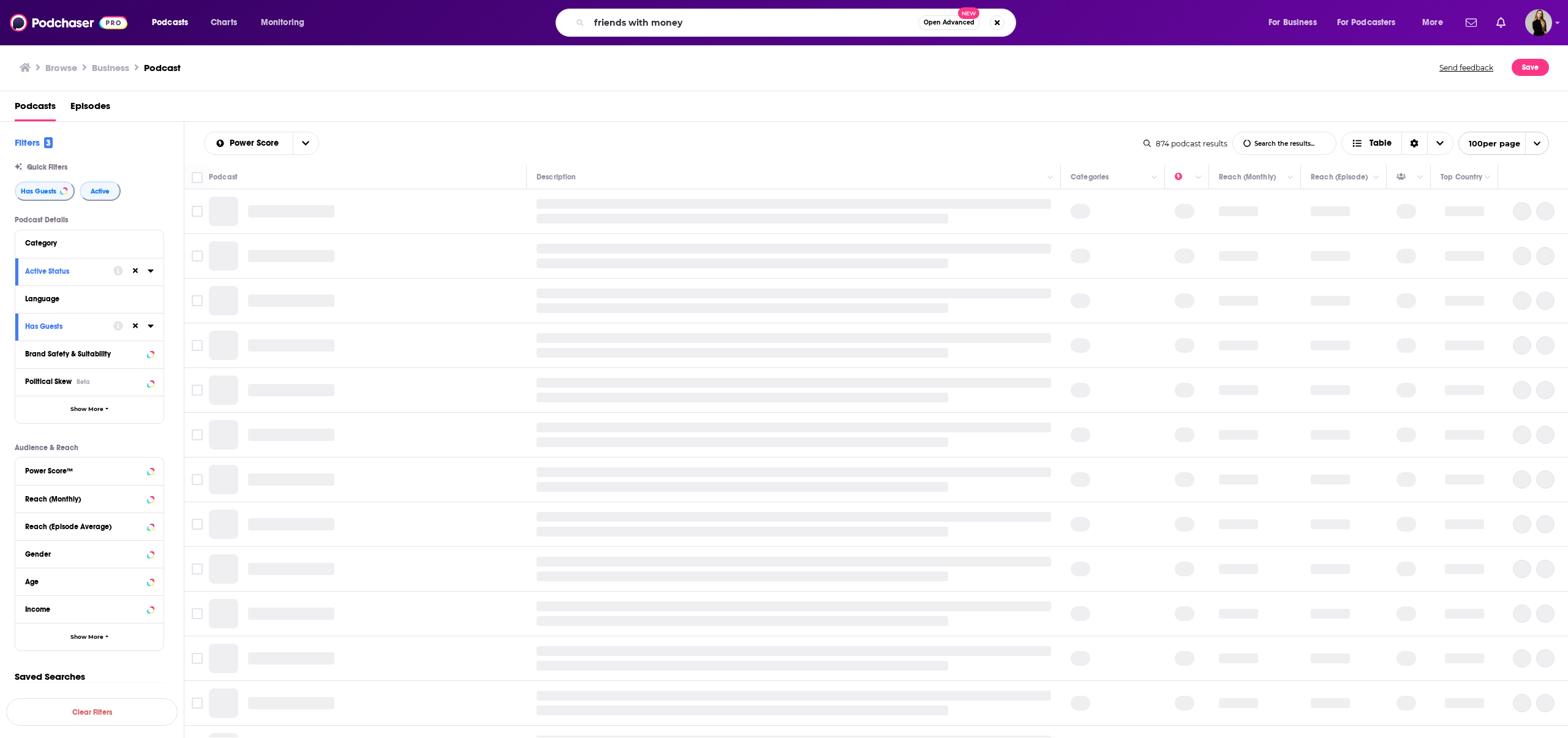
type input "friends with money"
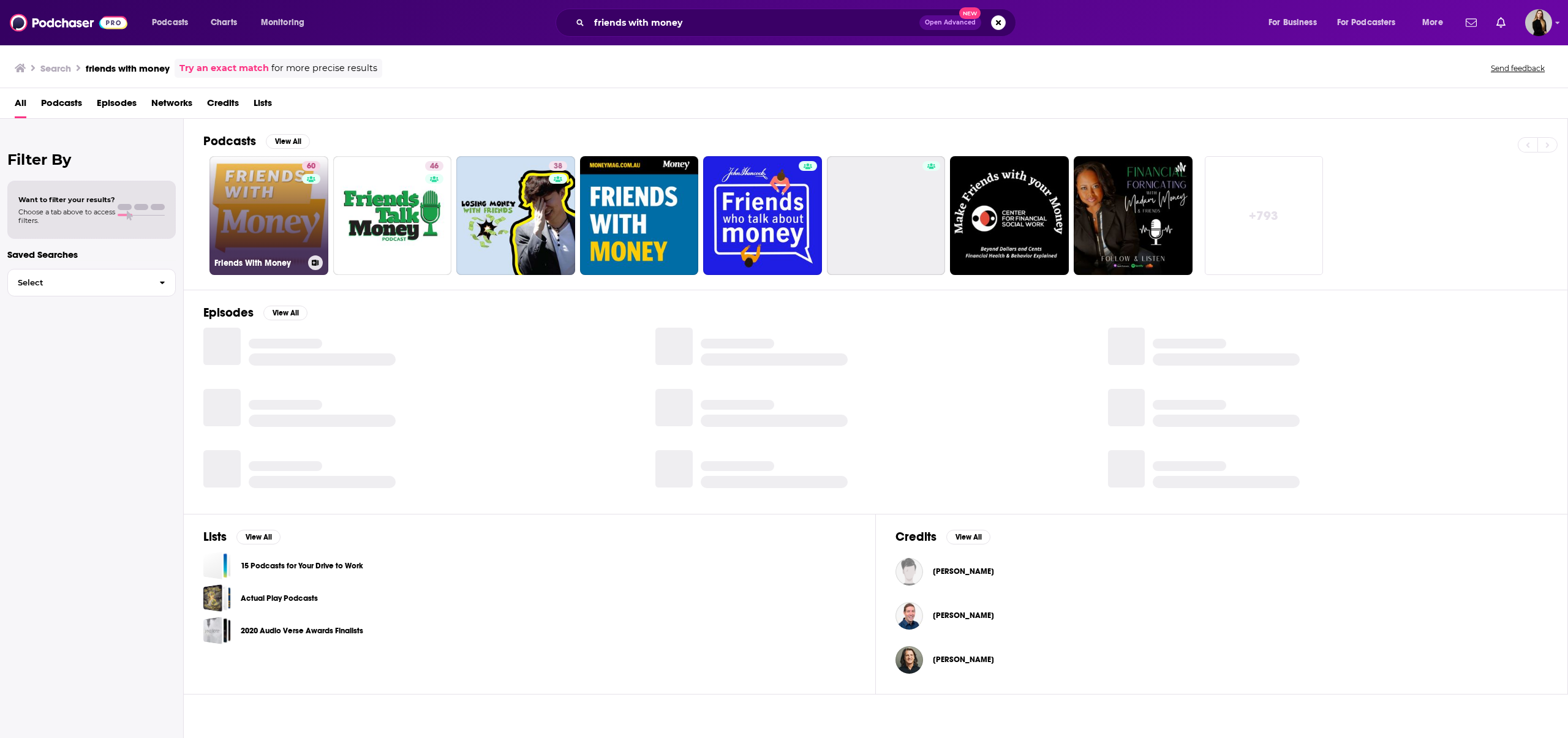
click at [246, 203] on link "60 Friends With Money" at bounding box center [269, 215] width 119 height 119
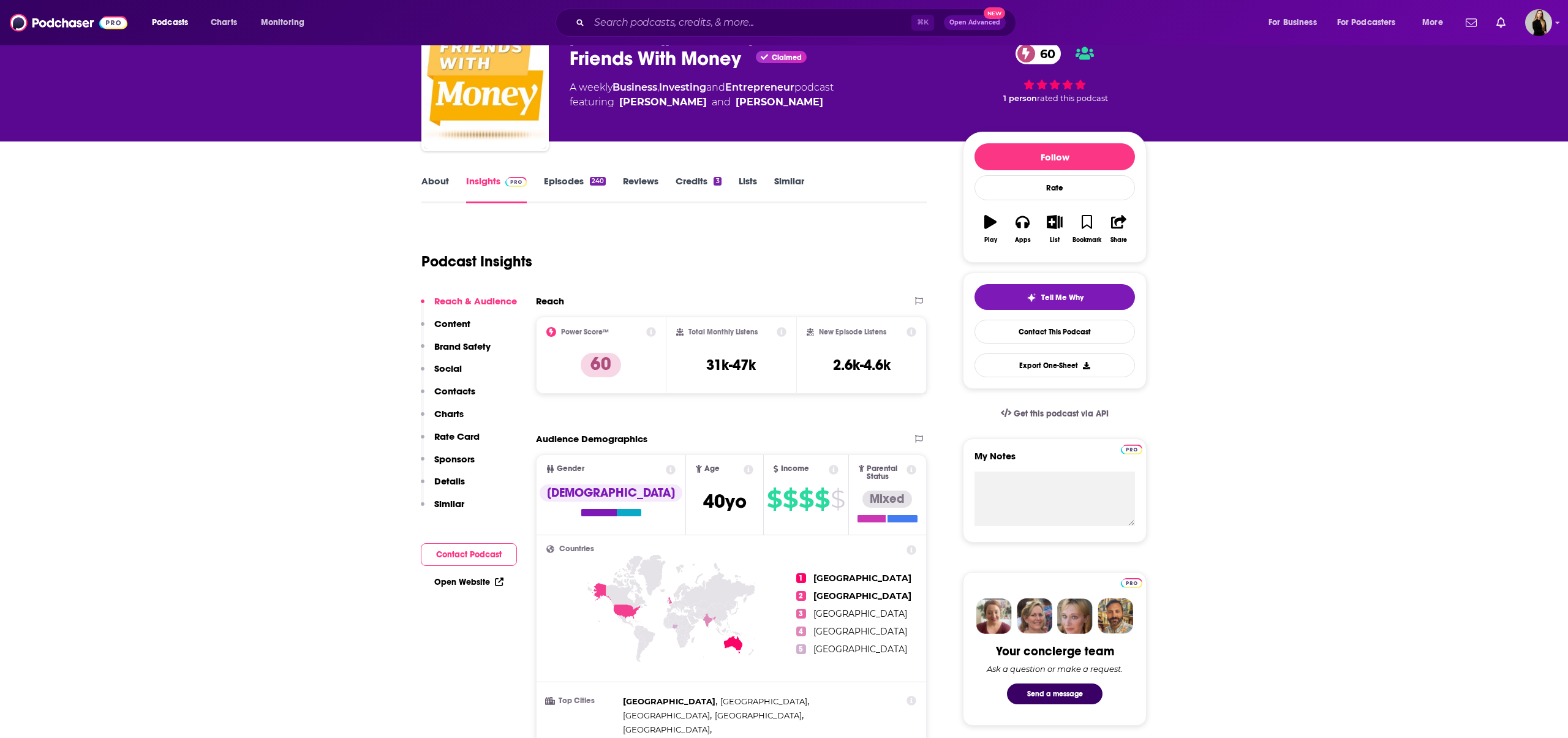
scroll to position [57, 0]
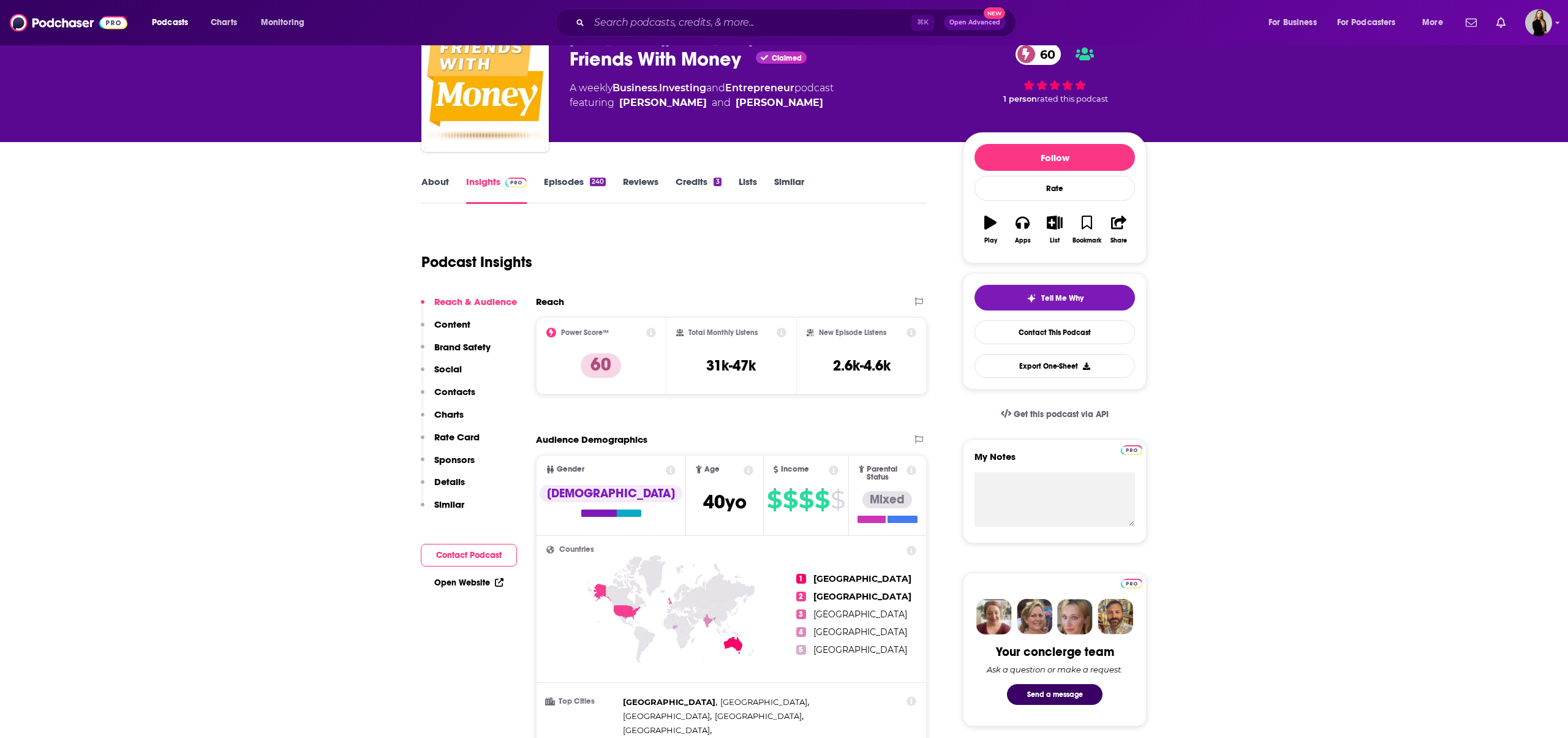
click at [583, 193] on link "Episodes 240" at bounding box center [575, 190] width 62 height 28
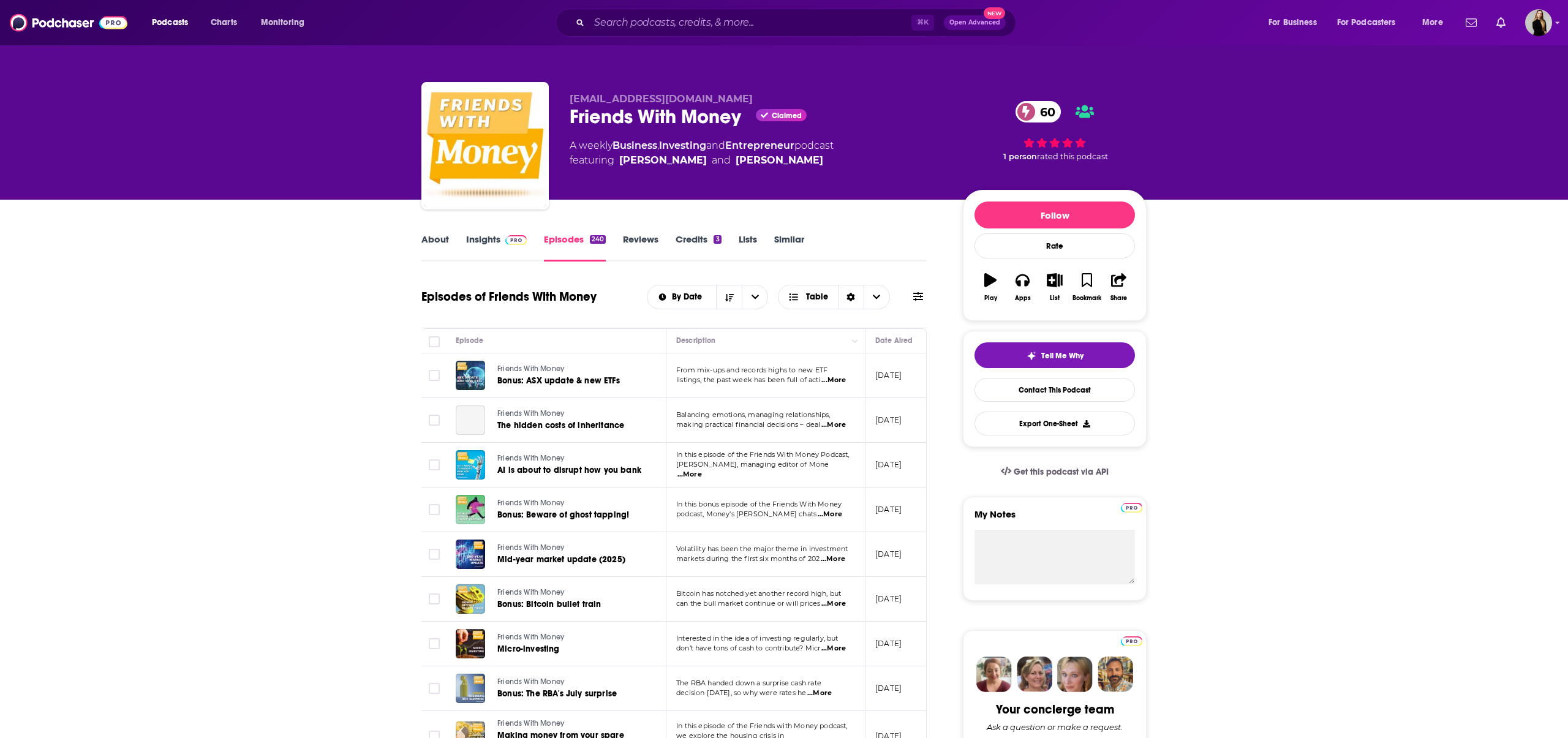
click at [843, 383] on span "...More" at bounding box center [834, 380] width 24 height 10
click at [613, 376] on span "Bonus: ASX update & new ETFs" at bounding box center [559, 381] width 122 height 11
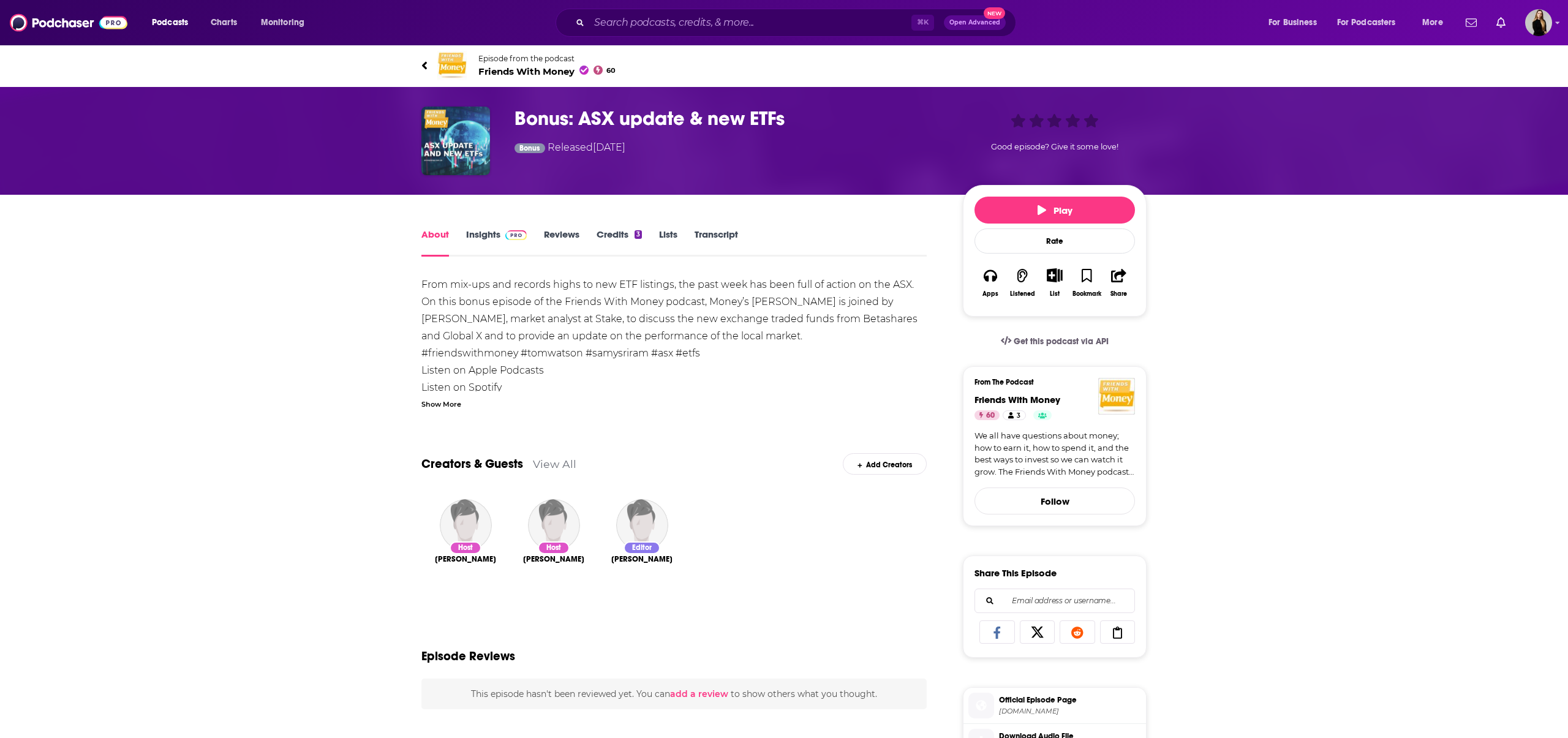
click at [470, 390] on link "Listen on Spotify" at bounding box center [461, 387] width 80 height 11
